Goal: Task Accomplishment & Management: Complete application form

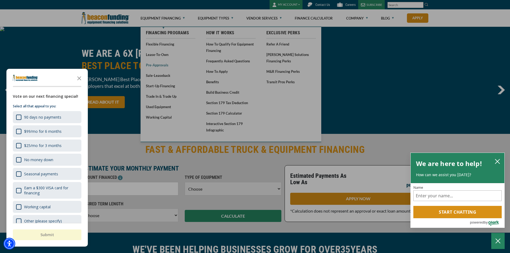
click at [151, 65] on body "Skip to main content Enable accessibility for low vision Open the accessibility…" at bounding box center [255, 126] width 510 height 253
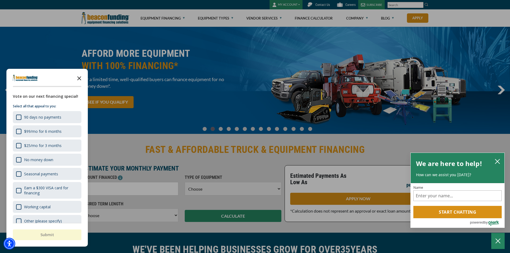
click at [79, 78] on polygon "Close the survey" at bounding box center [79, 78] width 4 height 4
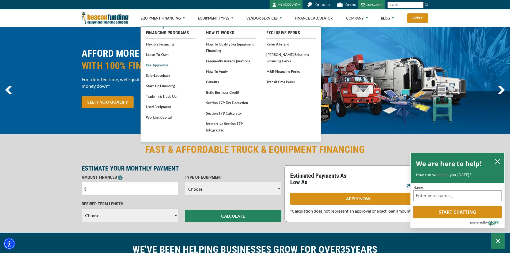
click at [149, 65] on link "Pre-approvals" at bounding box center [171, 65] width 50 height 7
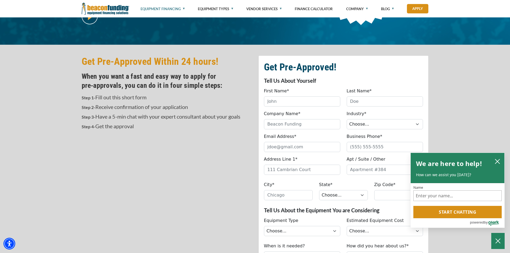
scroll to position [107, 0]
